Goal: Task Accomplishment & Management: Use online tool/utility

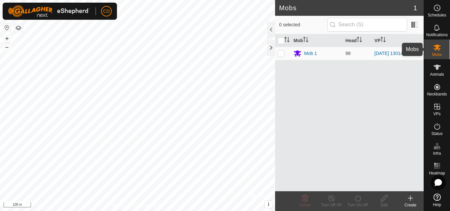
click at [429, 51] on div "Mobs" at bounding box center [437, 50] width 26 height 20
click at [410, 198] on icon at bounding box center [410, 198] width 5 height 0
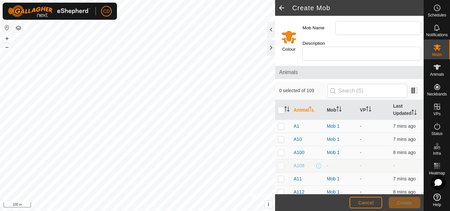
click at [281, 6] on span at bounding box center [281, 8] width 13 height 16
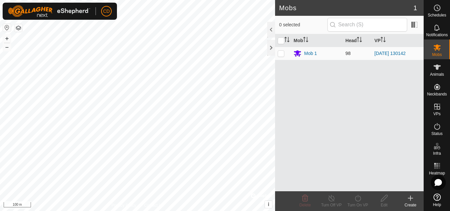
click at [283, 53] on p-checkbox at bounding box center [281, 53] width 7 height 5
checkbox input "true"
click at [384, 200] on icon at bounding box center [384, 198] width 8 height 8
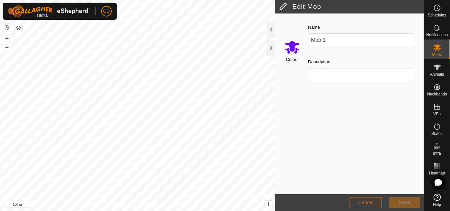
click at [357, 201] on button "Cancel" at bounding box center [365, 203] width 33 height 12
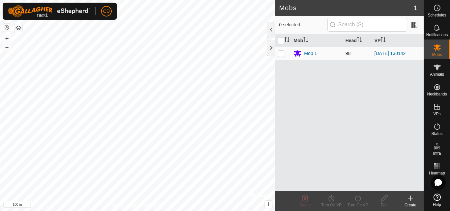
click at [279, 53] on p-checkbox at bounding box center [281, 53] width 7 height 5
checkbox input "true"
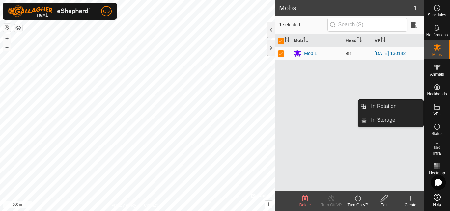
click at [435, 108] on icon at bounding box center [437, 107] width 8 height 8
click at [397, 104] on link "In Rotation" at bounding box center [395, 106] width 56 height 13
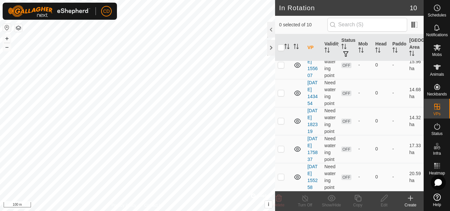
scroll to position [232, 0]
click at [280, 174] on p-checkbox at bounding box center [281, 176] width 7 height 5
checkbox input "true"
click at [359, 201] on icon at bounding box center [357, 198] width 7 height 7
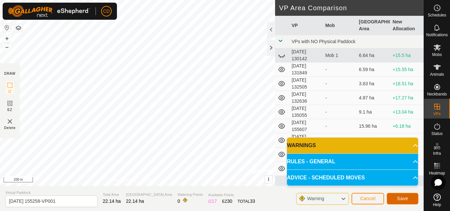
click at [403, 197] on span "Save" at bounding box center [402, 198] width 11 height 5
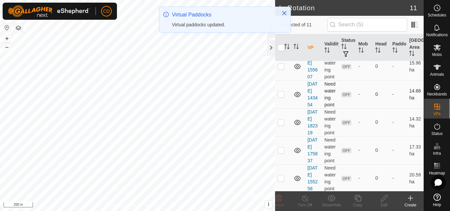
scroll to position [281, 0]
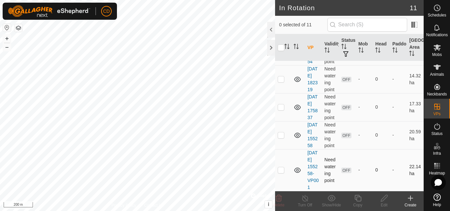
click at [280, 167] on p-checkbox at bounding box center [281, 169] width 7 height 5
click at [281, 168] on p-checkbox at bounding box center [281, 169] width 7 height 5
click at [280, 167] on p-checkbox at bounding box center [281, 169] width 7 height 5
checkbox input "true"
click at [385, 200] on icon at bounding box center [384, 198] width 8 height 8
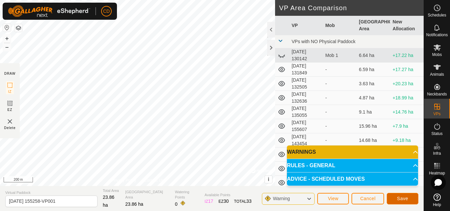
click at [400, 199] on span "Save" at bounding box center [402, 198] width 11 height 5
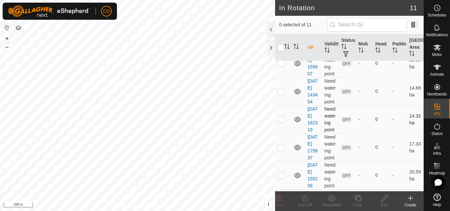
scroll to position [281, 0]
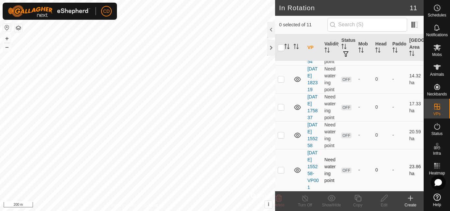
click at [280, 167] on p-checkbox at bounding box center [281, 169] width 7 height 5
checkbox input "true"
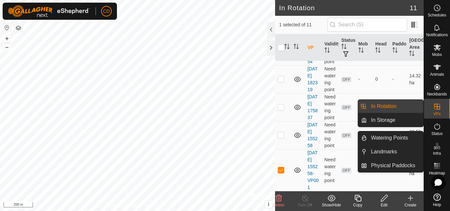
click at [388, 104] on link "In Rotation" at bounding box center [395, 106] width 56 height 13
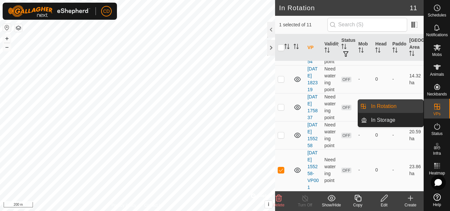
click at [365, 108] on li "In Rotation" at bounding box center [390, 106] width 65 height 13
click at [386, 106] on span "In Rotation" at bounding box center [383, 106] width 25 height 8
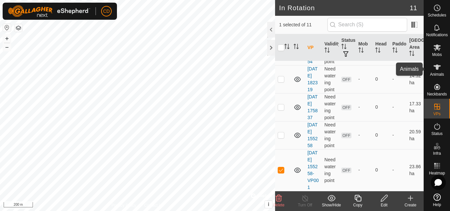
click at [436, 70] on icon at bounding box center [437, 67] width 8 height 8
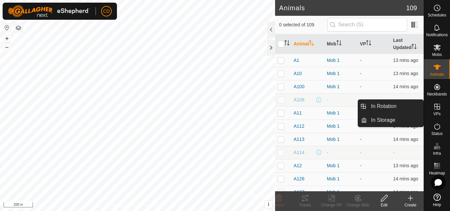
click at [440, 111] on es-virtualpaddocks-svg-icon at bounding box center [437, 106] width 12 height 11
click at [384, 107] on link "In Rotation" at bounding box center [395, 106] width 56 height 13
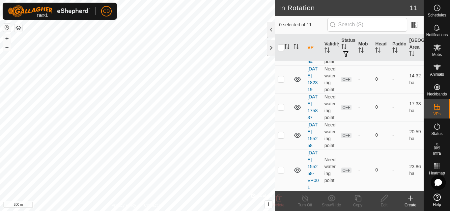
scroll to position [281, 0]
click at [280, 167] on p-checkbox at bounding box center [281, 169] width 7 height 5
checkbox input "true"
click at [438, 52] on es-mob-svg-icon at bounding box center [437, 47] width 12 height 11
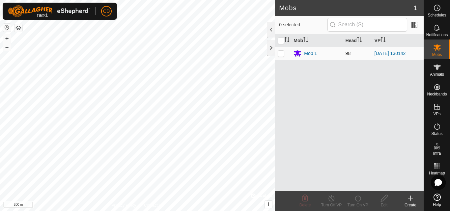
click at [280, 54] on p-checkbox at bounding box center [281, 53] width 7 height 5
checkbox input "true"
click at [360, 201] on icon at bounding box center [358, 198] width 8 height 8
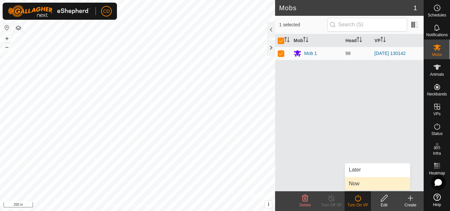
click at [355, 183] on link "Now" at bounding box center [377, 183] width 65 height 13
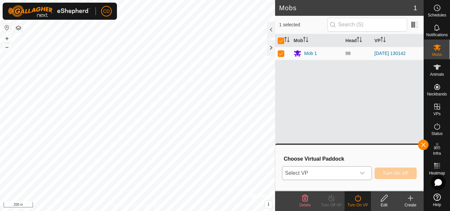
click at [362, 174] on icon "dropdown trigger" at bounding box center [362, 173] width 5 height 3
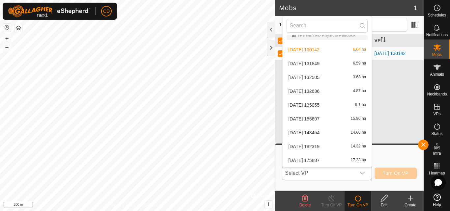
scroll to position [35, 0]
click at [294, 160] on li "[DATE] 155258-VP001 23.86 ha" at bounding box center [327, 160] width 89 height 13
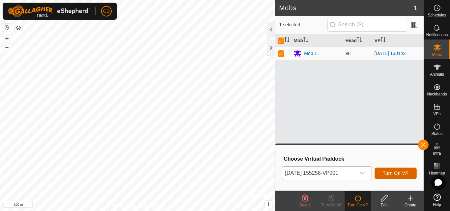
click at [396, 173] on span "Turn On VP" at bounding box center [396, 173] width 26 height 5
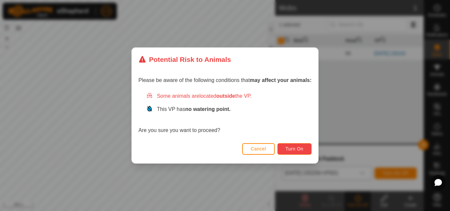
click at [298, 145] on button "Turn On" at bounding box center [294, 149] width 34 height 12
